Goal: Transaction & Acquisition: Register for event/course

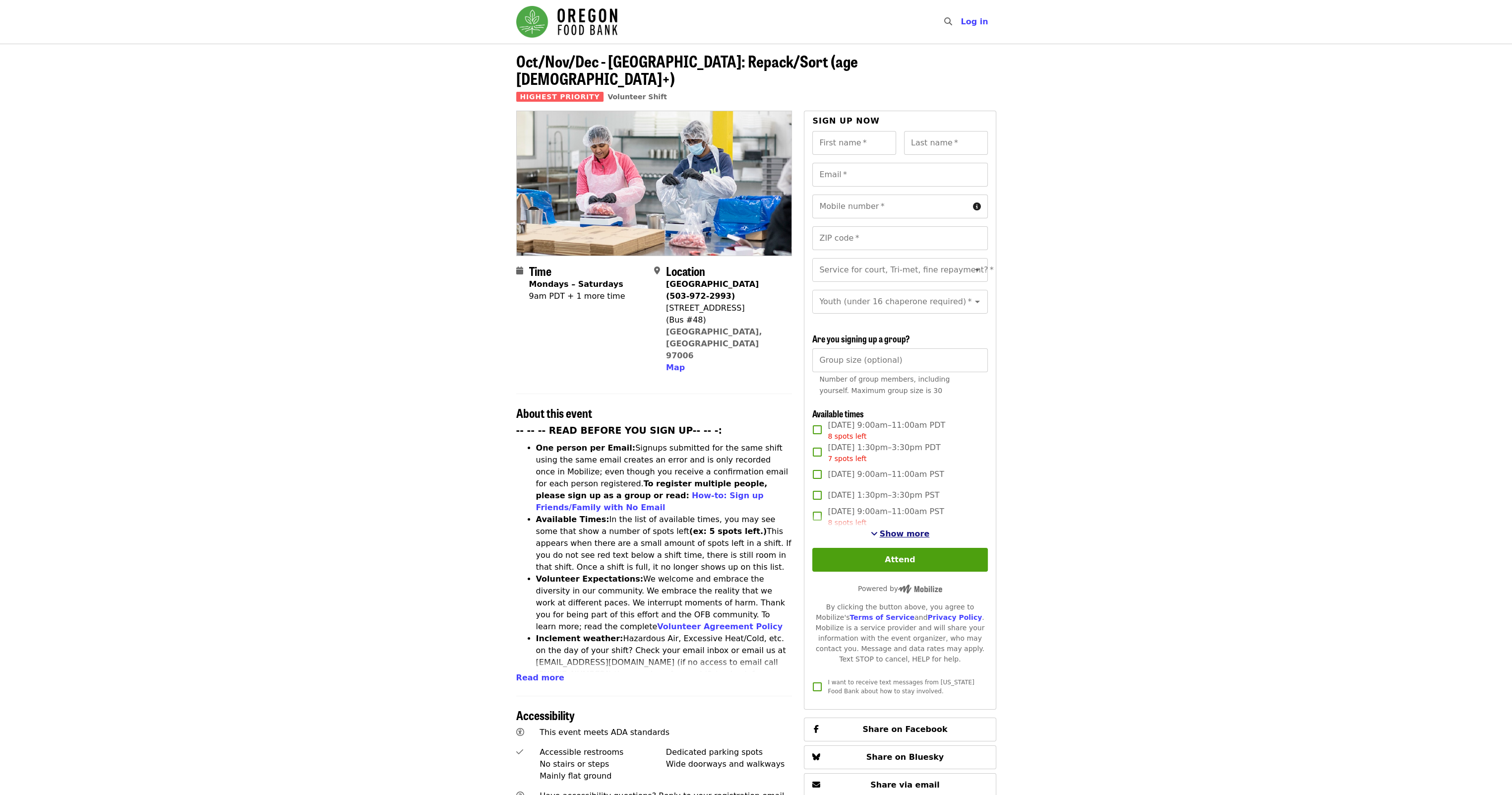
click at [893, 532] on span "Show more" at bounding box center [905, 534] width 50 height 10
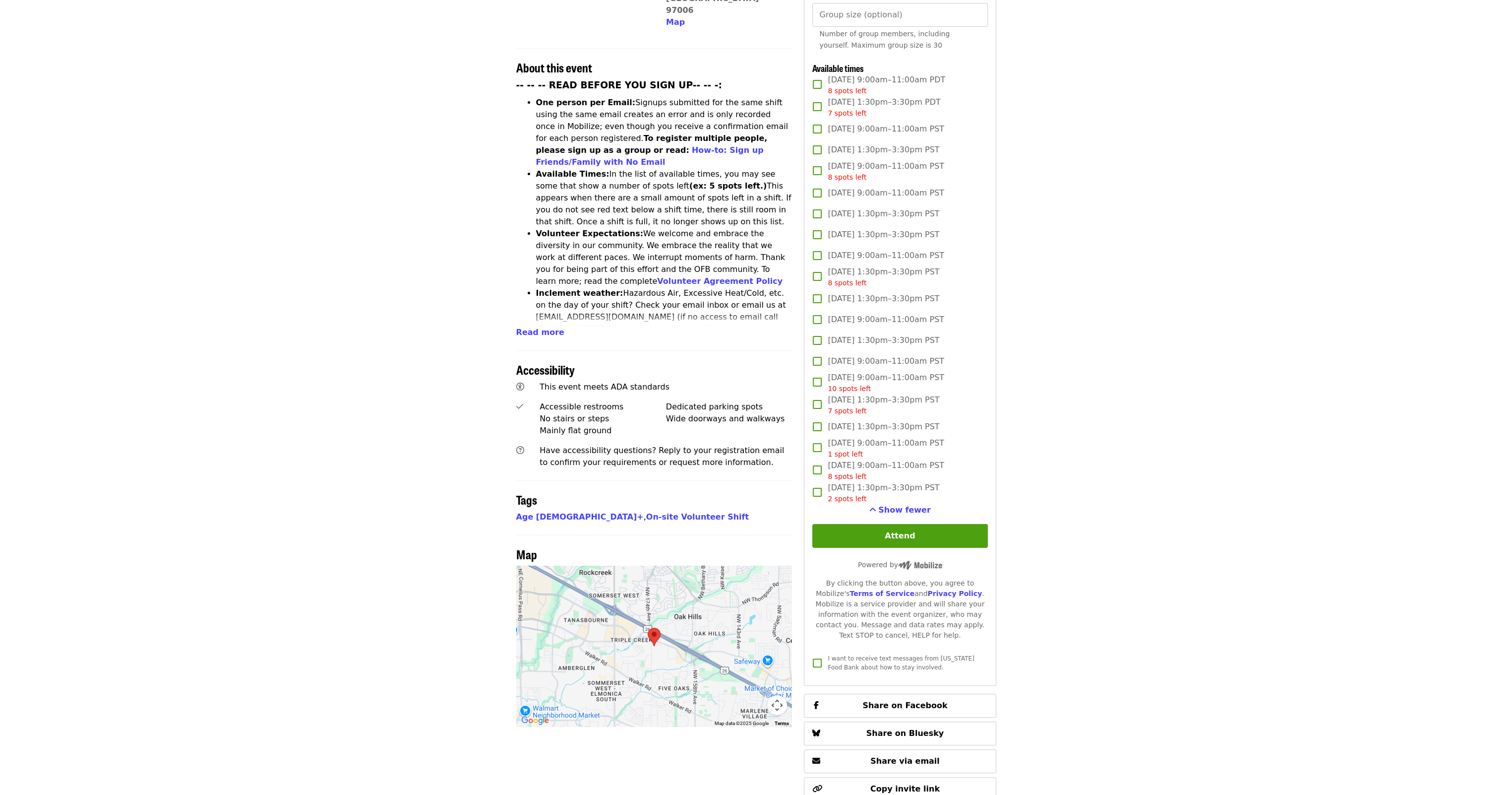
scroll to position [347, 0]
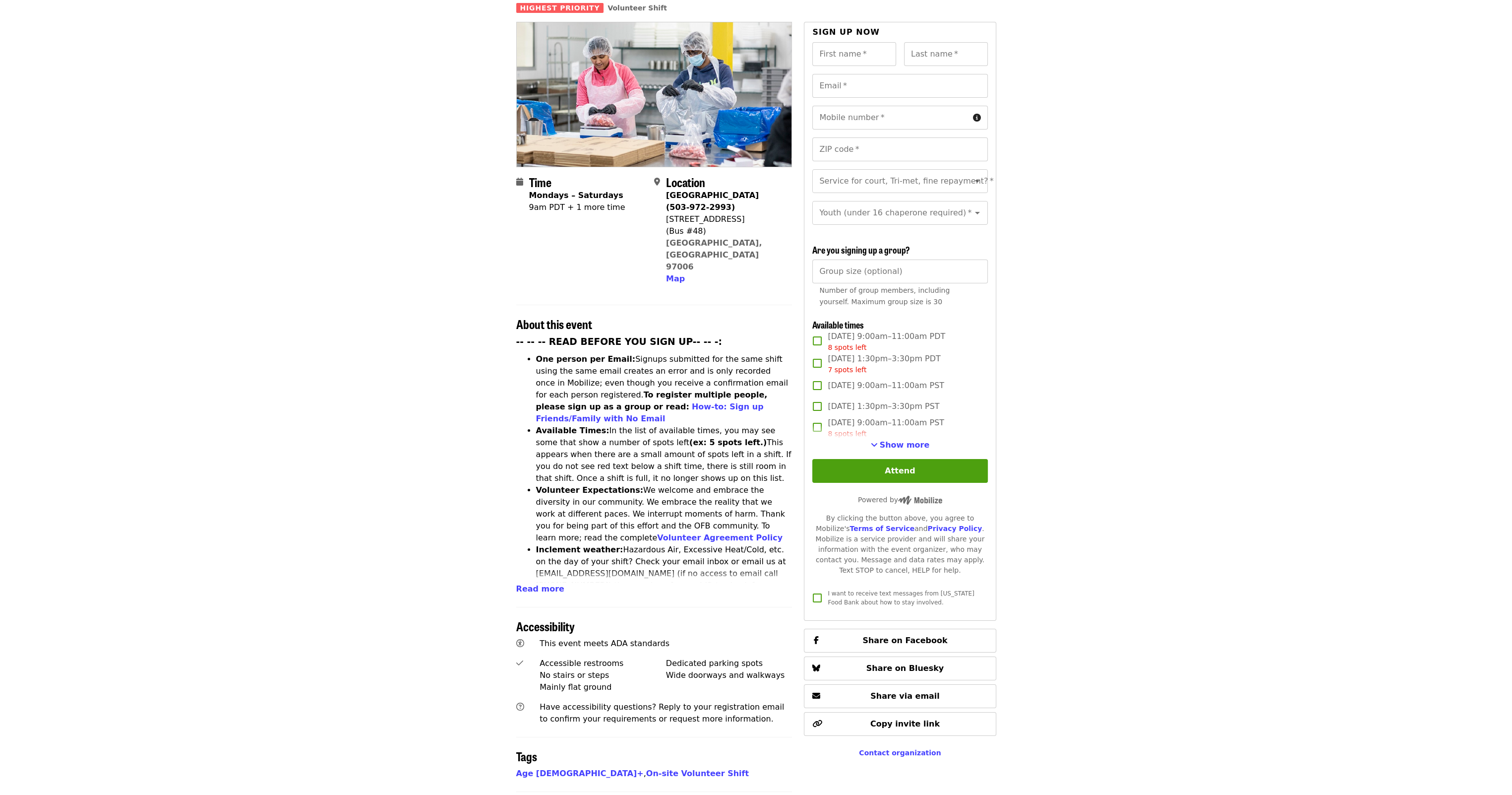
scroll to position [88, 0]
click at [900, 444] on span "Show more" at bounding box center [905, 445] width 50 height 10
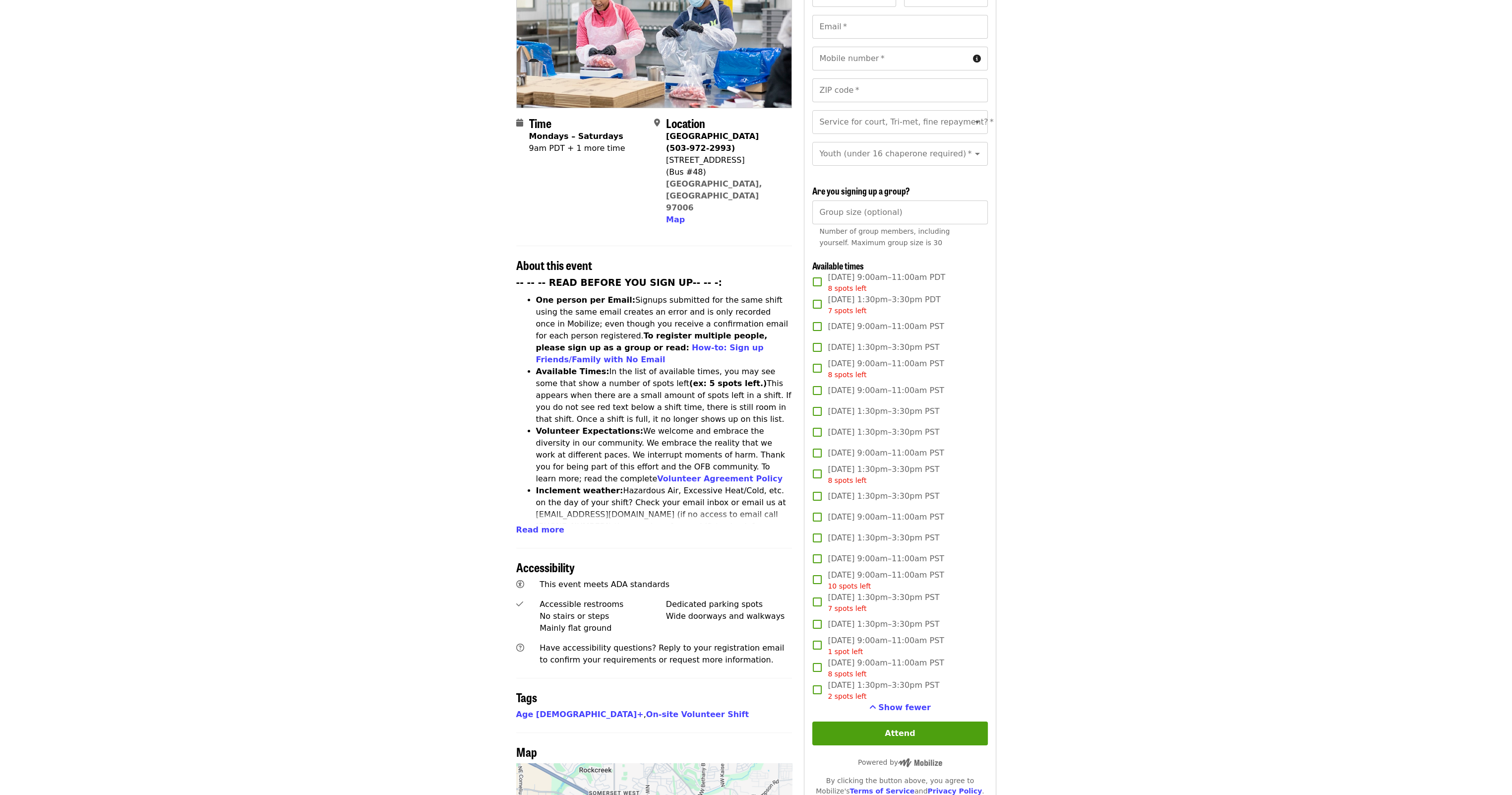
scroll to position [0, 0]
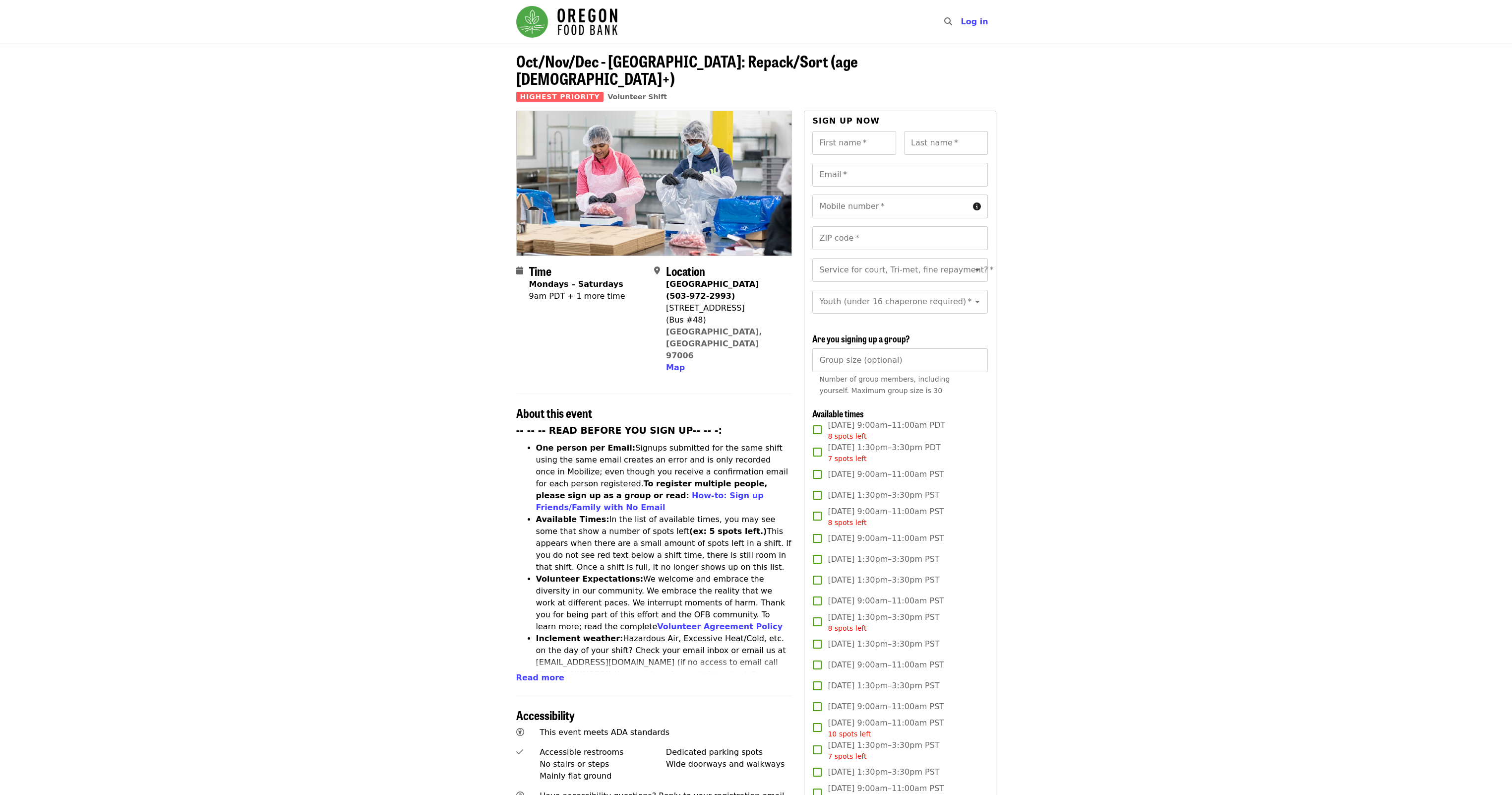
click at [431, 366] on article "Oct/Nov/Dec - Beaverton: Repack/Sort (age 10+) Highest Priority Volunteer Shift…" at bounding box center [756, 621] width 1512 height 1156
